Goal: Task Accomplishment & Management: Complete application form

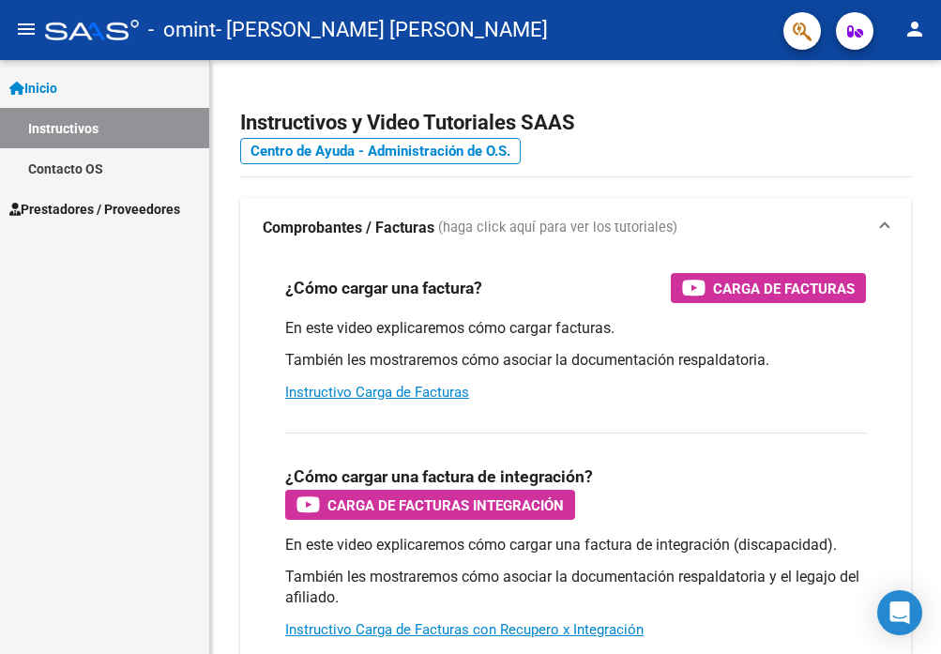
click at [29, 32] on mat-icon "menu" at bounding box center [26, 29] width 23 height 23
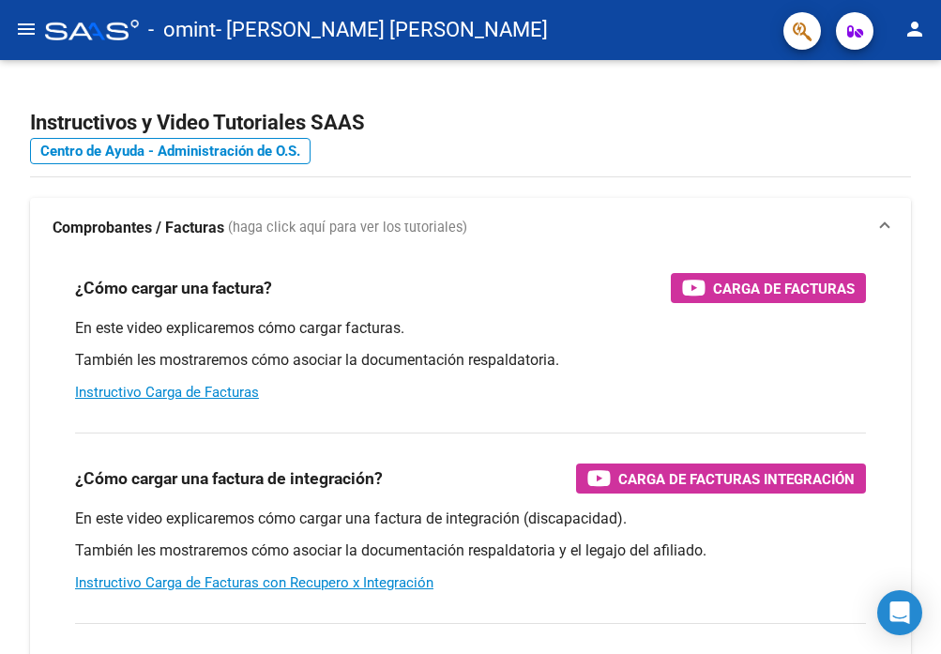
click at [15, 26] on mat-icon "menu" at bounding box center [26, 29] width 23 height 23
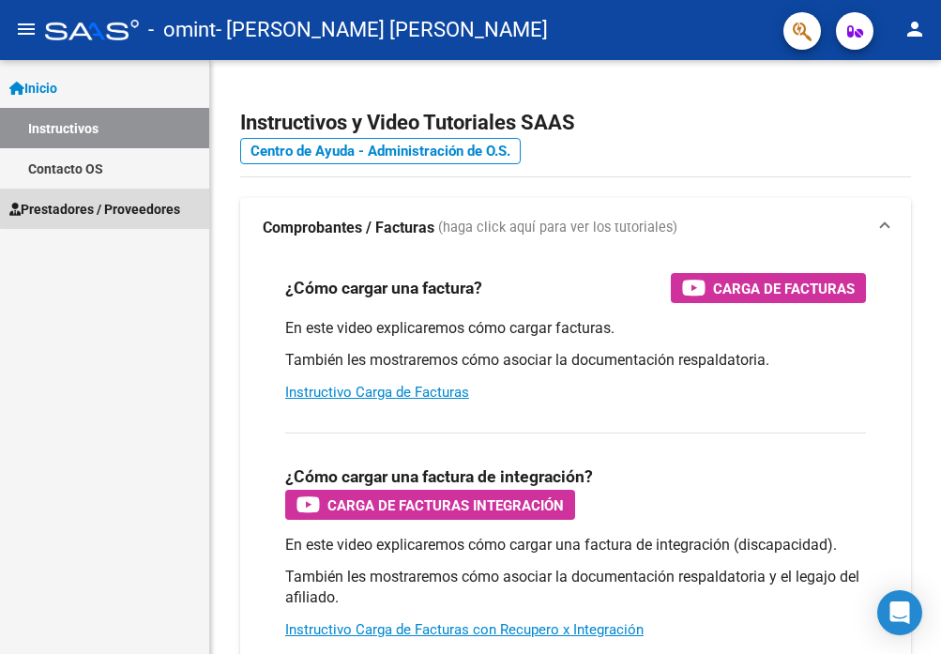
click at [139, 204] on span "Prestadores / Proveedores" at bounding box center [94, 209] width 171 height 21
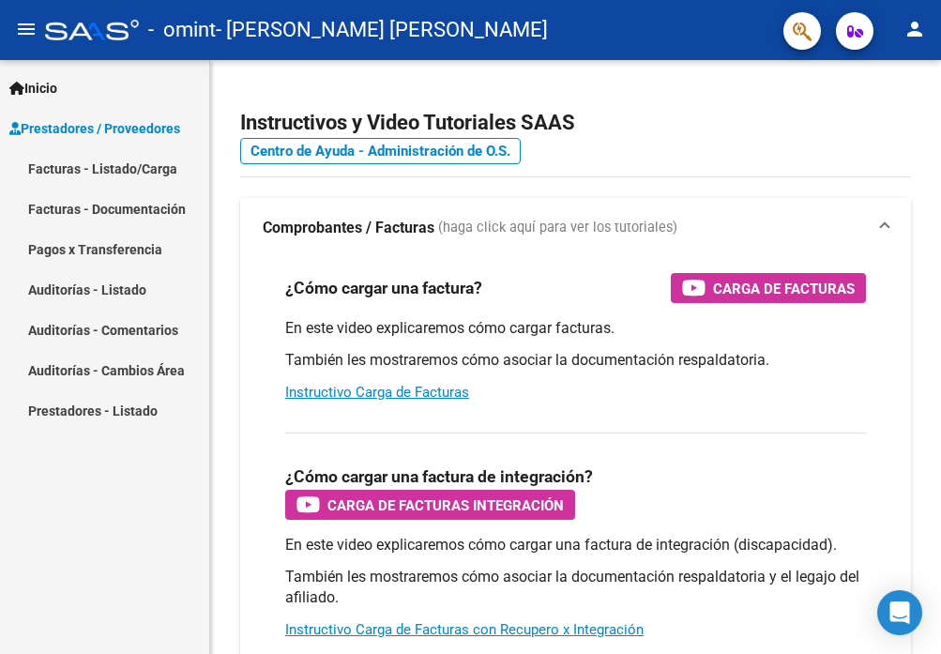
click at [130, 174] on link "Facturas - Listado/Carga" at bounding box center [104, 168] width 209 height 40
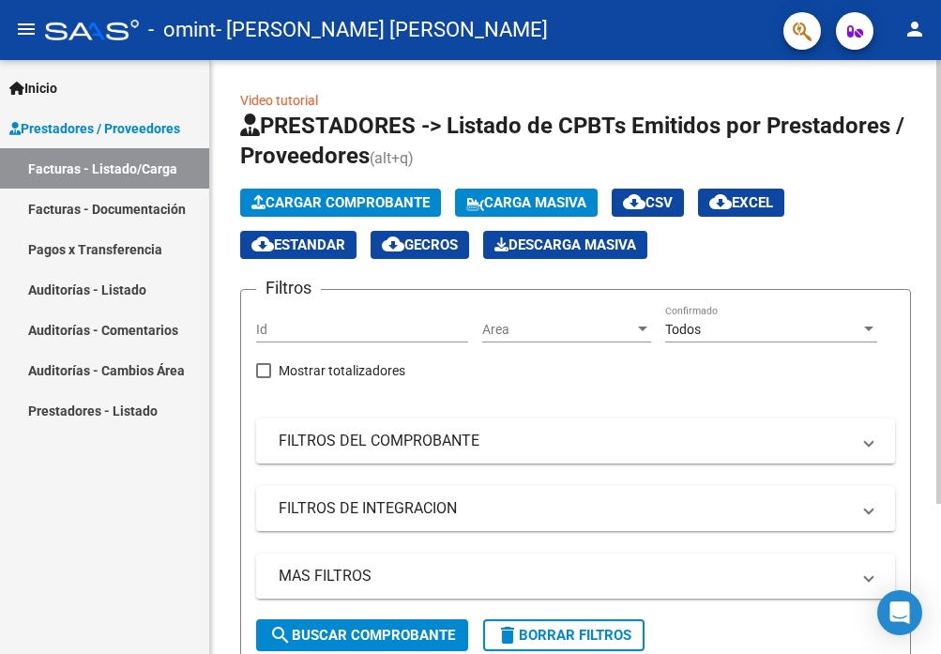
click at [363, 204] on span "Cargar Comprobante" at bounding box center [340, 202] width 178 height 17
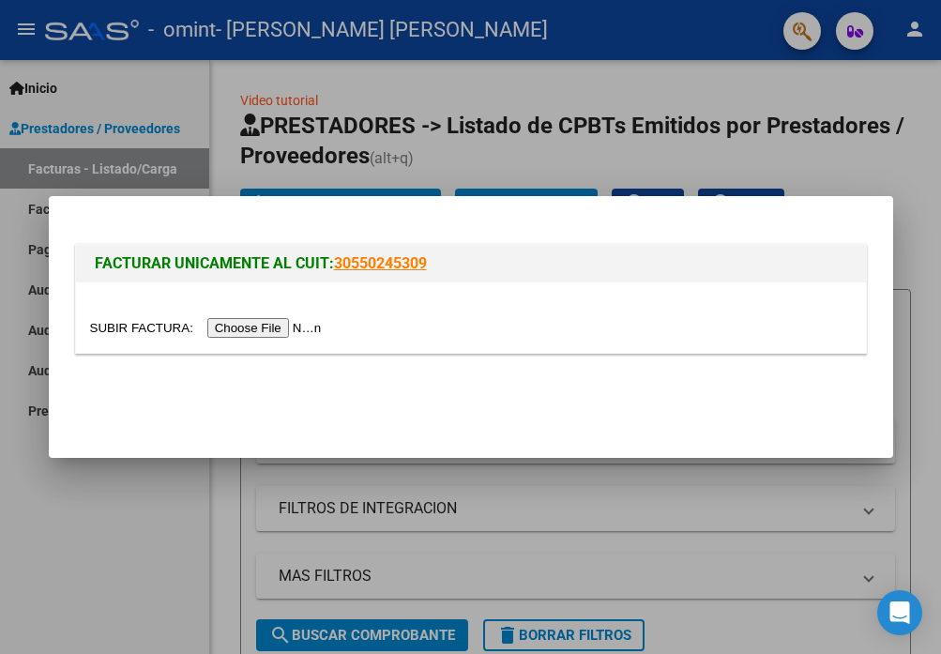
click at [306, 323] on input "file" at bounding box center [208, 328] width 237 height 20
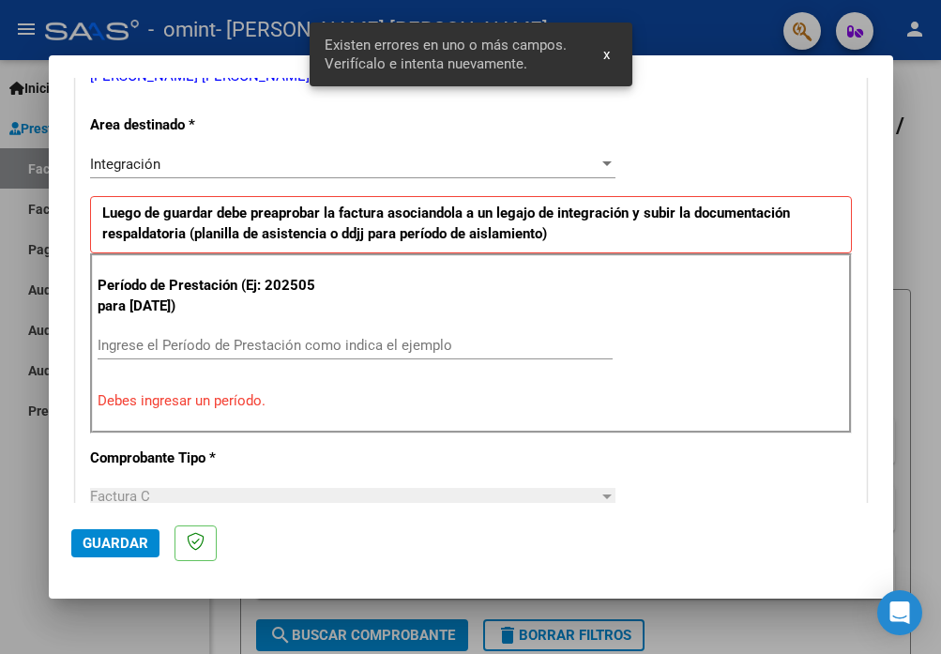
scroll to position [441, 0]
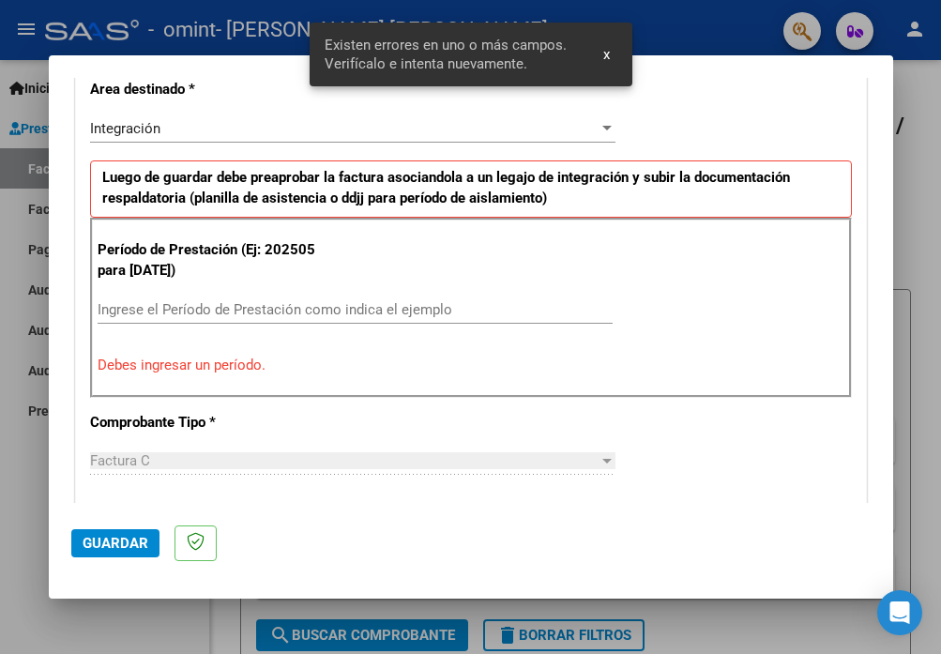
click at [283, 309] on input "Ingrese el Período de Prestación como indica el ejemplo" at bounding box center [355, 309] width 515 height 17
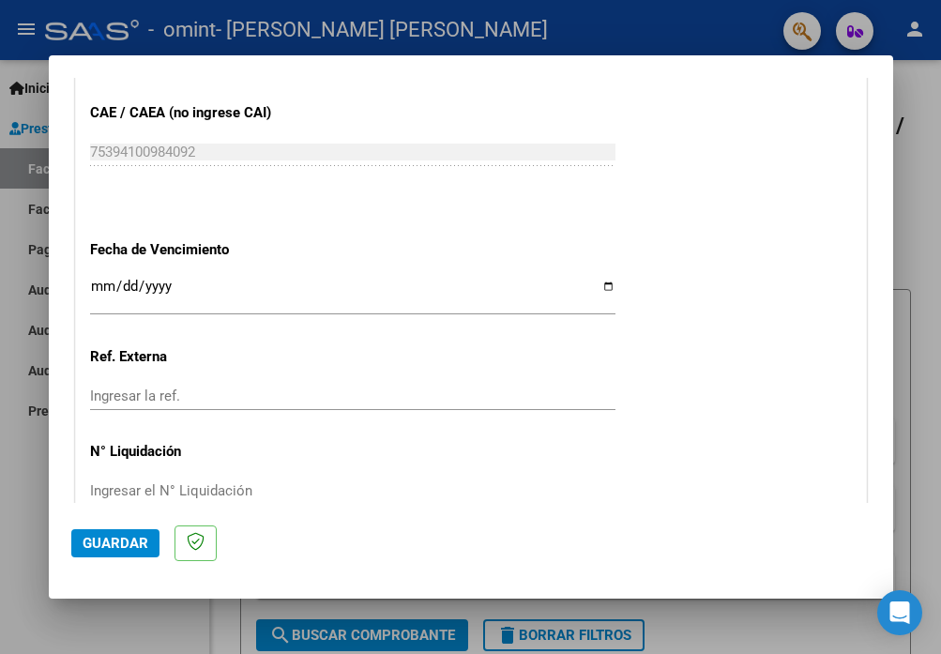
scroll to position [1259, 0]
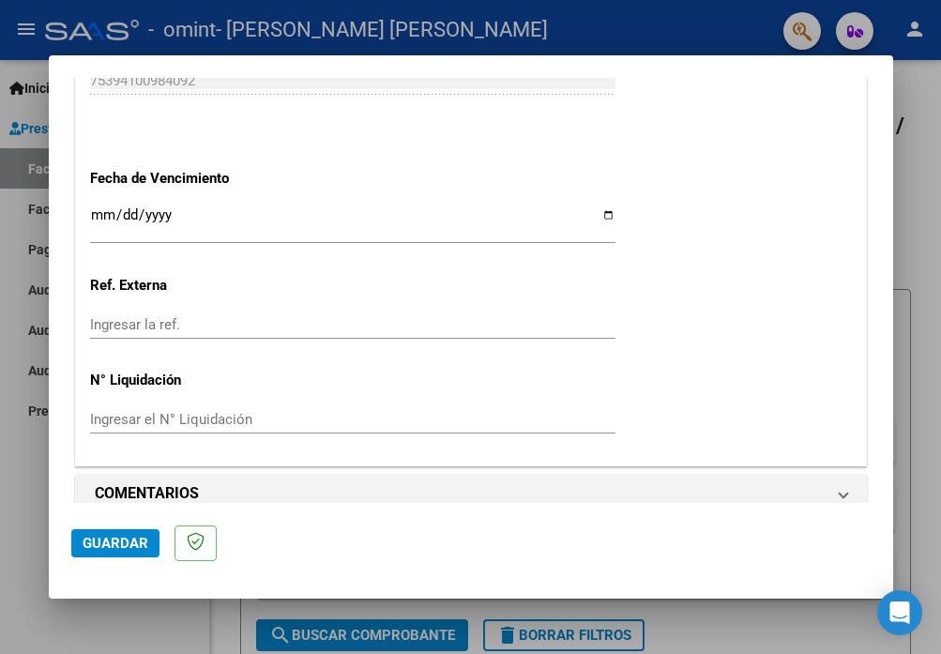
type input "202509"
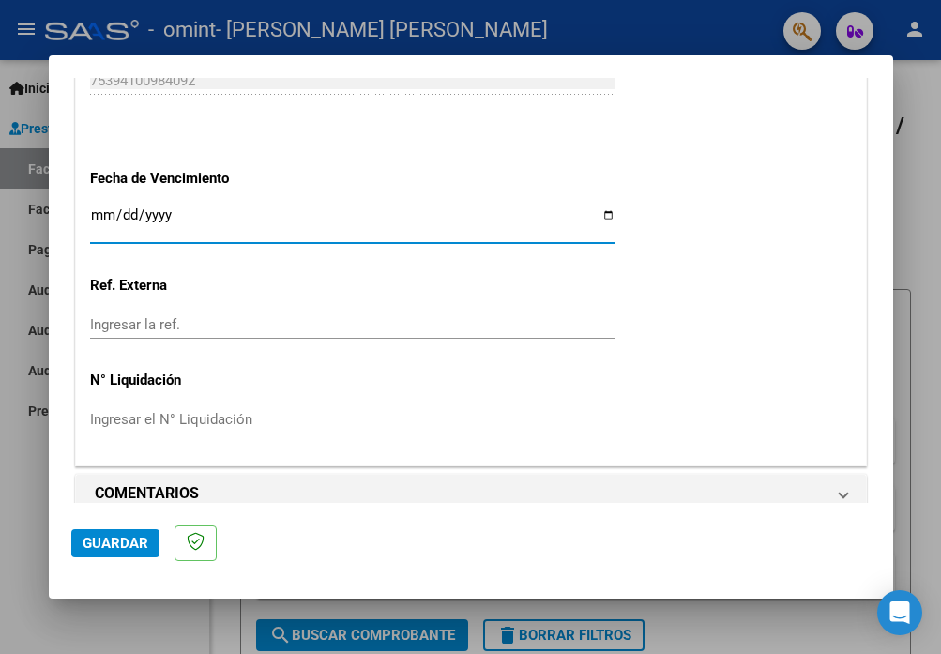
click at [598, 207] on input "Ingresar la fecha" at bounding box center [352, 222] width 525 height 30
type input "[DATE]"
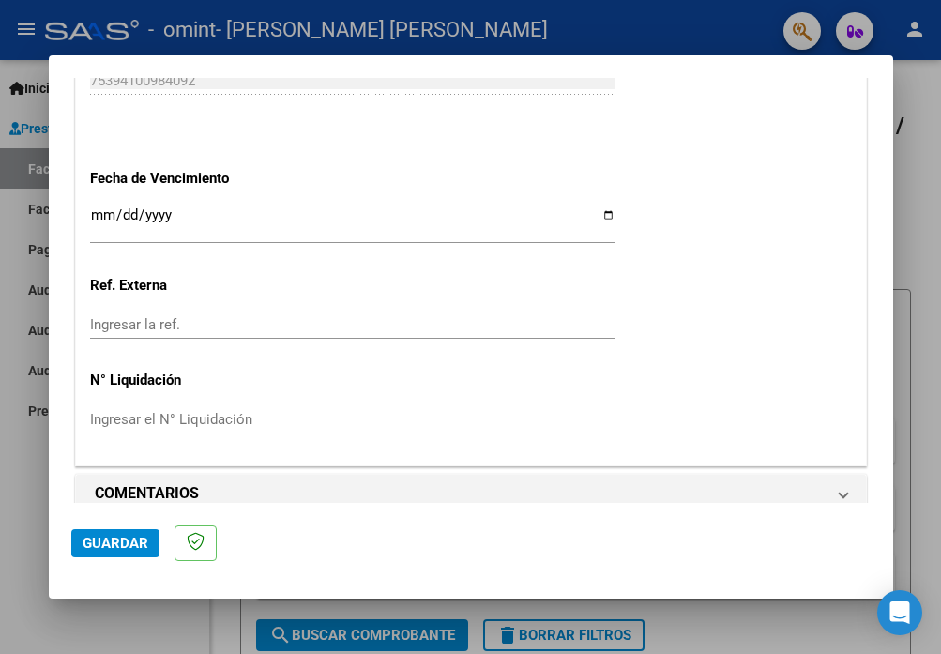
scroll to position [1260, 0]
click at [106, 540] on span "Guardar" at bounding box center [116, 543] width 66 height 17
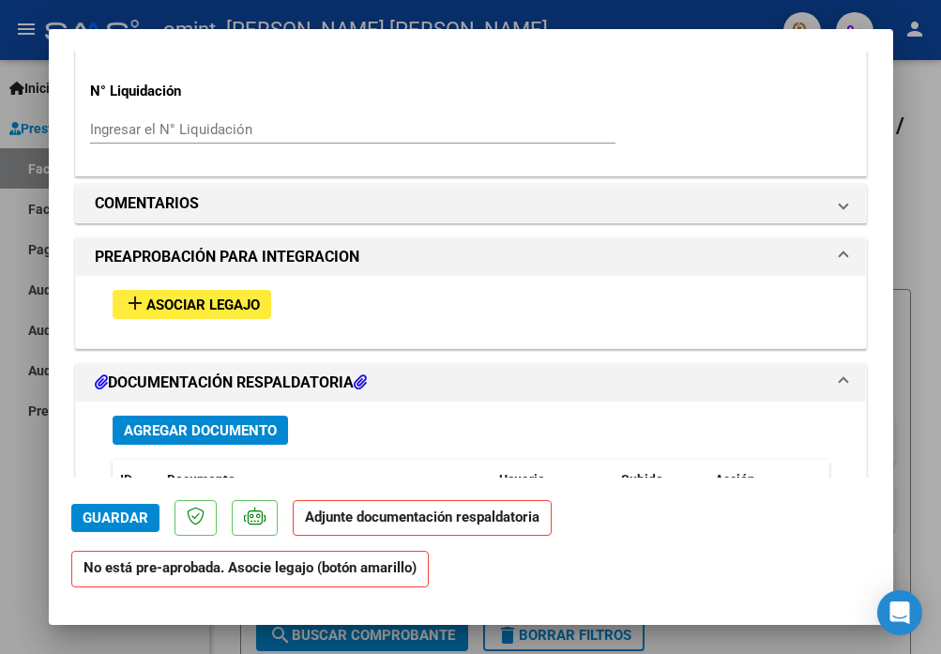
scroll to position [1404, 0]
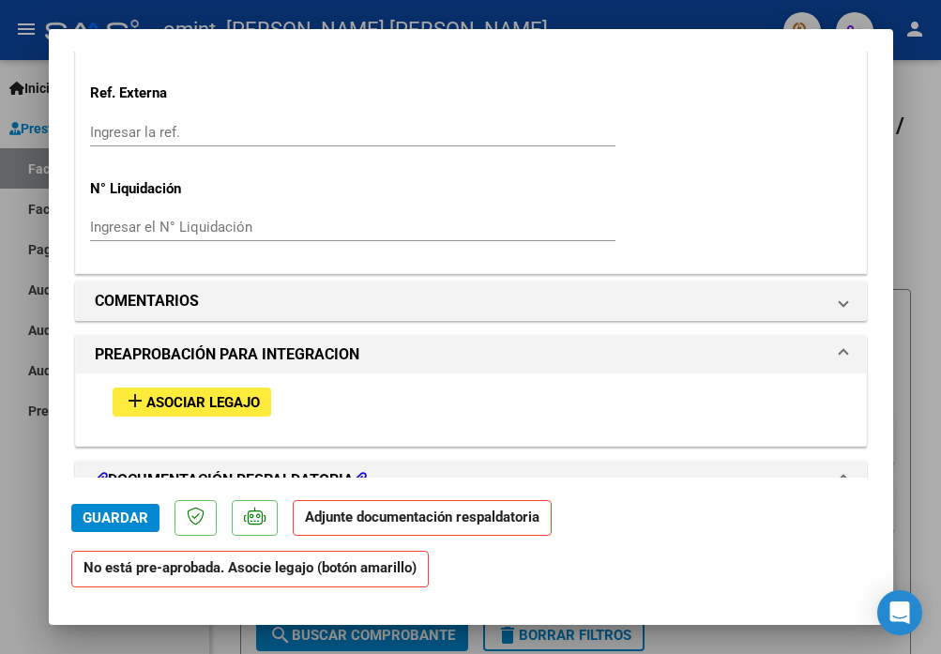
click at [258, 394] on span "Asociar Legajo" at bounding box center [203, 402] width 114 height 17
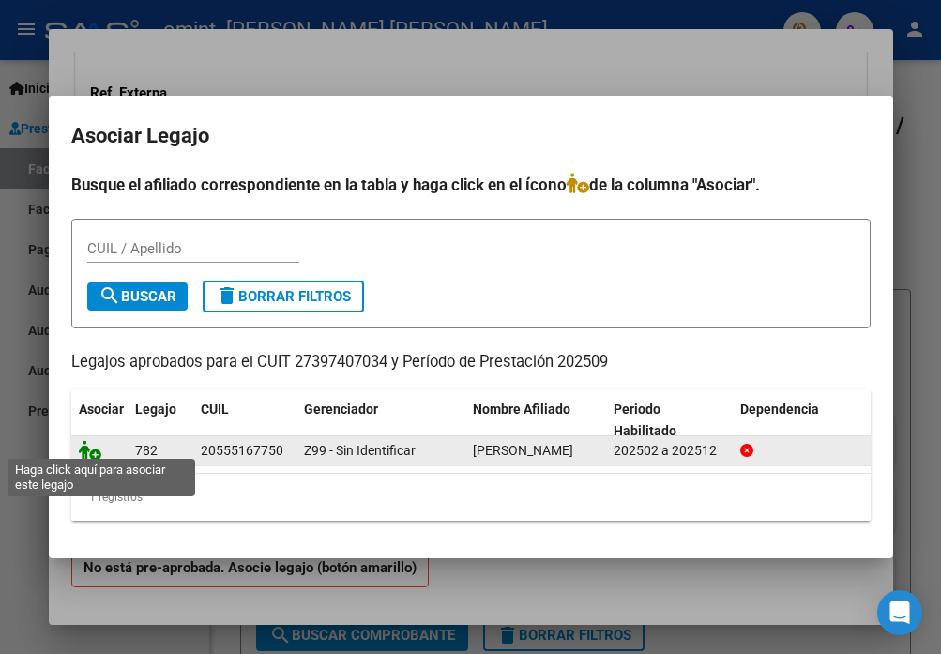
click at [95, 447] on icon at bounding box center [90, 450] width 23 height 21
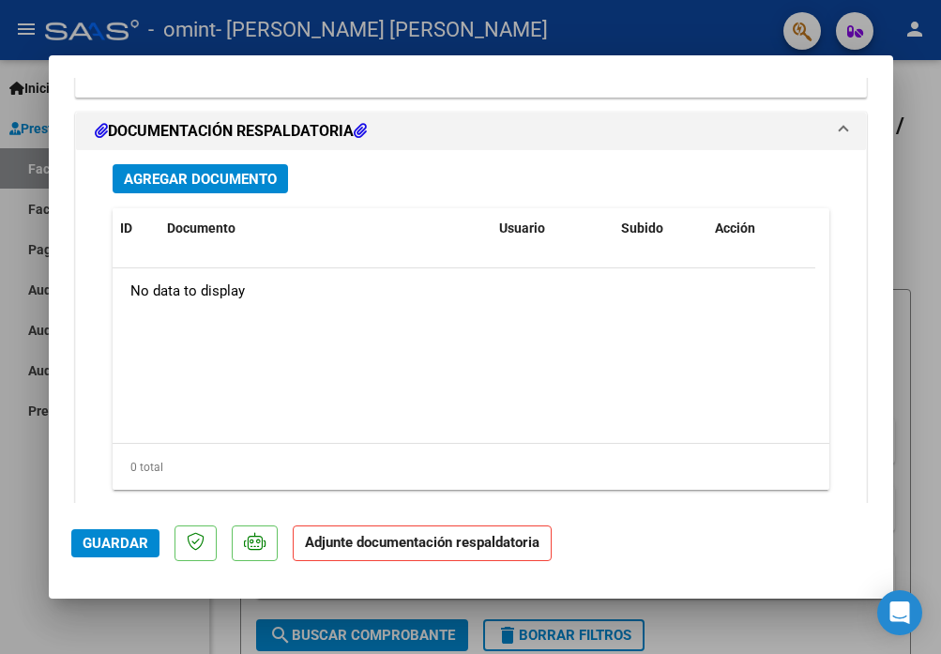
scroll to position [2094, 0]
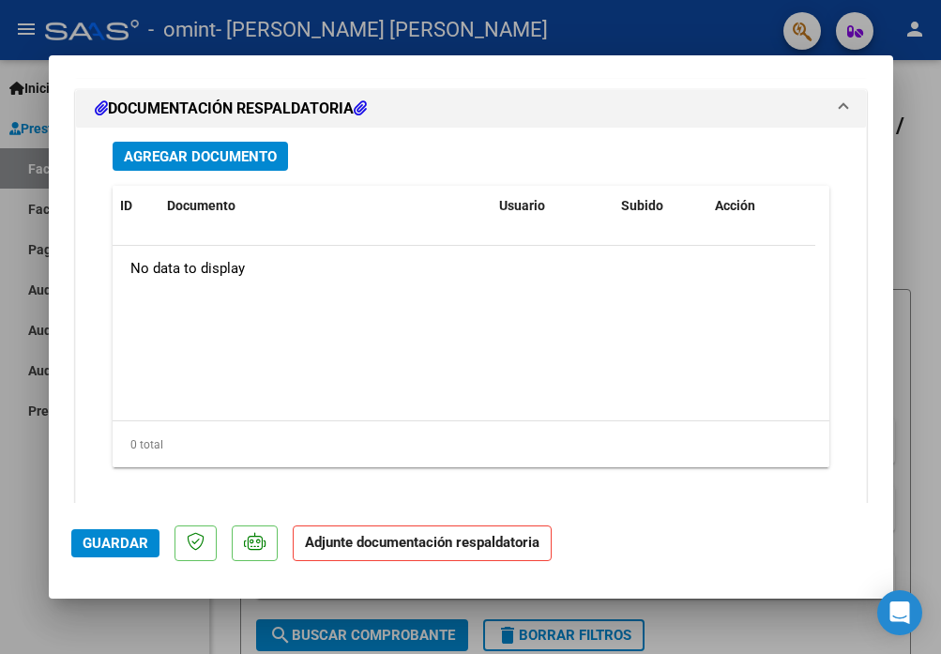
click at [265, 128] on div "Agregar Documento ID Documento Usuario Subido Acción No data to display 0 total…" at bounding box center [470, 312] width 745 height 369
click at [265, 148] on span "Agregar Documento" at bounding box center [200, 156] width 153 height 17
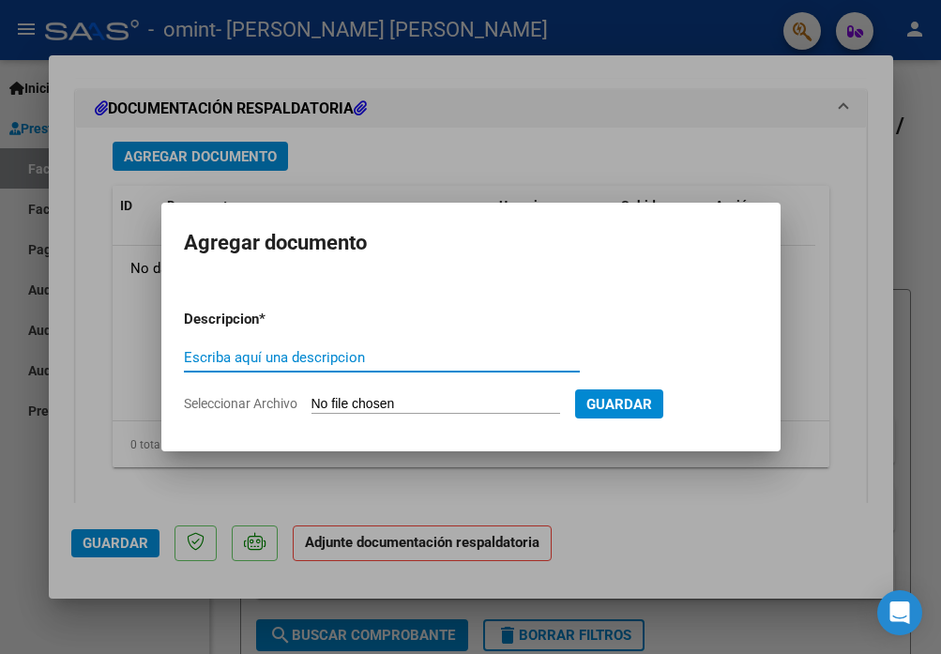
type input "Q"
type input "ASISTENCIA"
click at [413, 405] on input "Seleccionar Archivo" at bounding box center [435, 405] width 249 height 18
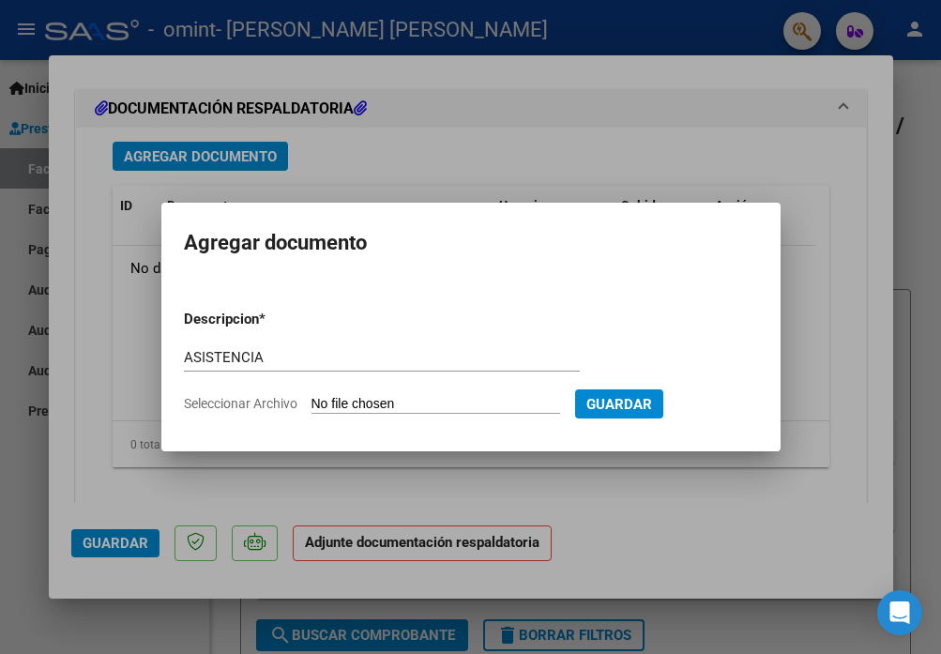
type input "C:\fakepath\ASISTENCIA SEPTIEMBRE [PERSON_NAME].pdf"
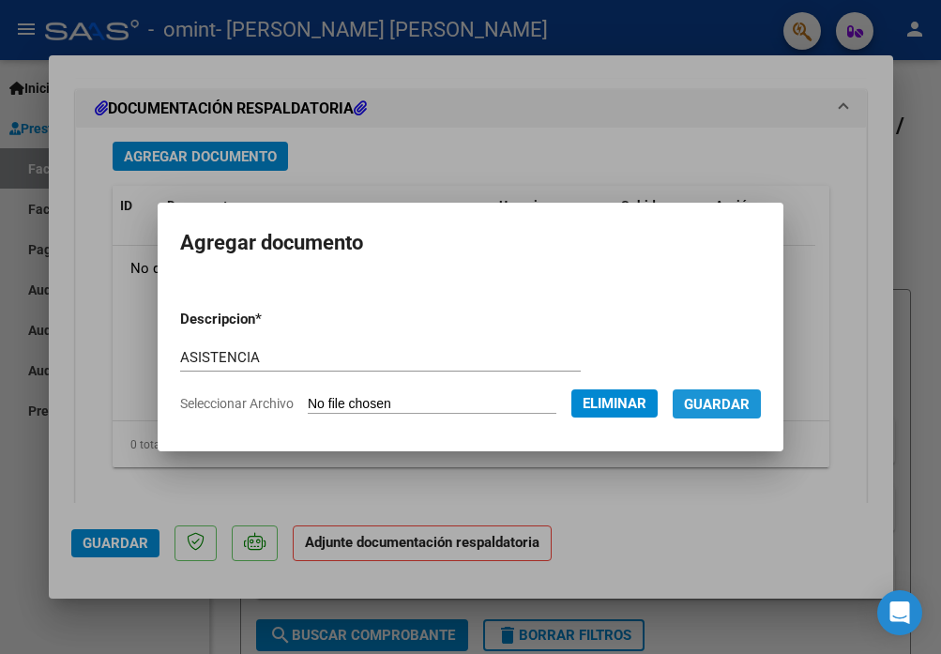
click at [749, 397] on span "Guardar" at bounding box center [717, 404] width 66 height 17
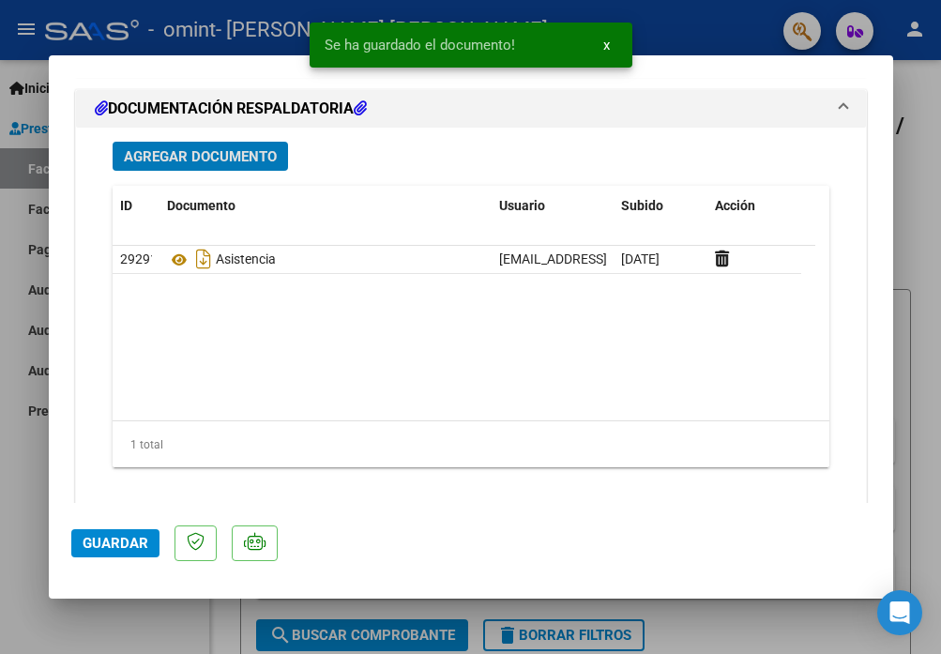
click at [102, 537] on span "Guardar" at bounding box center [116, 543] width 66 height 17
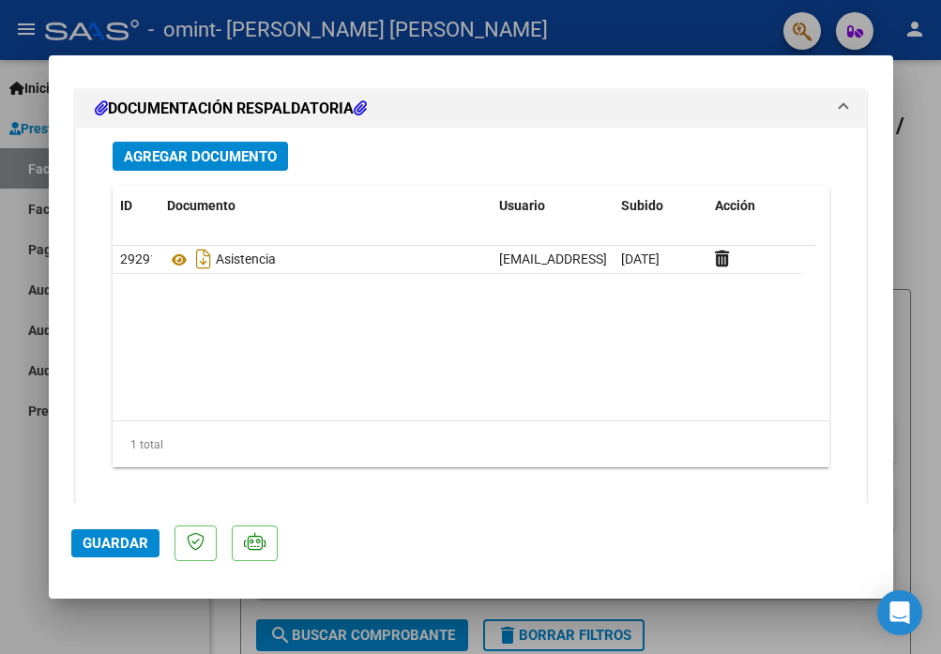
click at [911, 195] on div at bounding box center [470, 327] width 941 height 654
type input "$ 0,00"
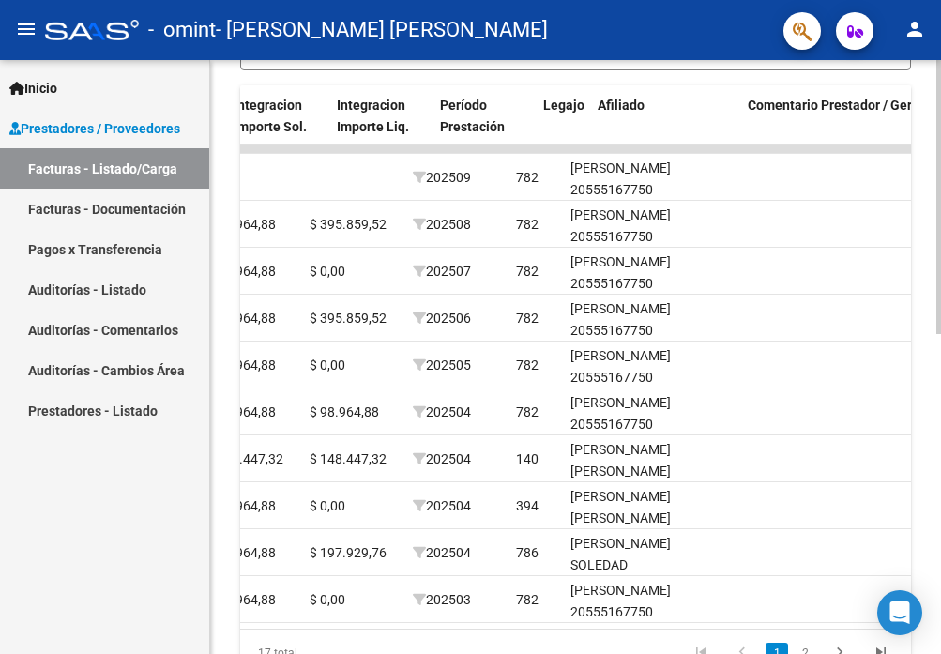
scroll to position [0, 2311]
